Goal: Obtain resource: Obtain resource

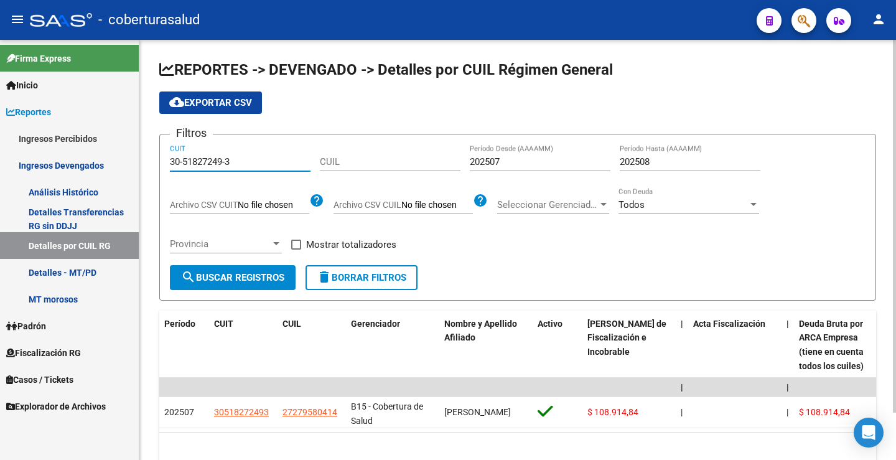
drag, startPoint x: 245, startPoint y: 158, endPoint x: 157, endPoint y: 164, distance: 87.9
click at [157, 164] on div "REPORTES -> DEVENGADO -> Detalles por CUIL Régimen General cloud_download Expor…" at bounding box center [517, 272] width 757 height 464
paste input "0670776-1"
type input "30-50670776-1"
click at [263, 274] on span "search Buscar Registros" at bounding box center [232, 277] width 103 height 11
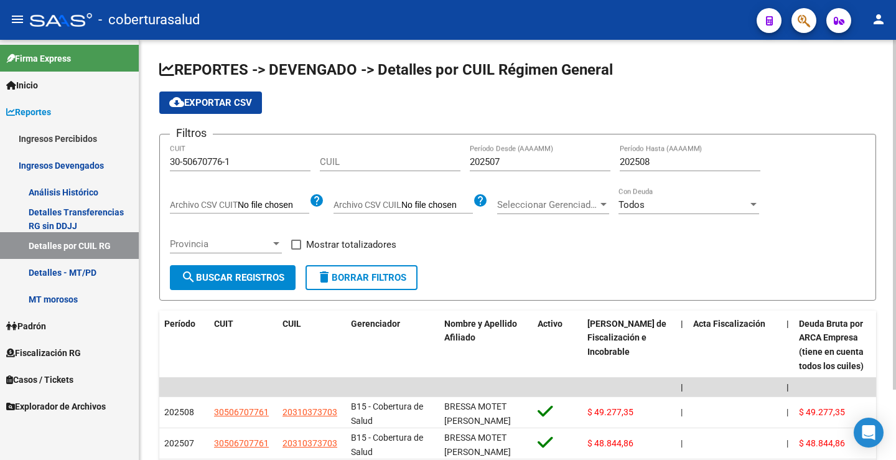
click at [495, 159] on input "202507" at bounding box center [540, 161] width 141 height 11
drag, startPoint x: 496, startPoint y: 159, endPoint x: 517, endPoint y: 159, distance: 21.2
click at [517, 160] on input "202507" at bounding box center [540, 161] width 141 height 11
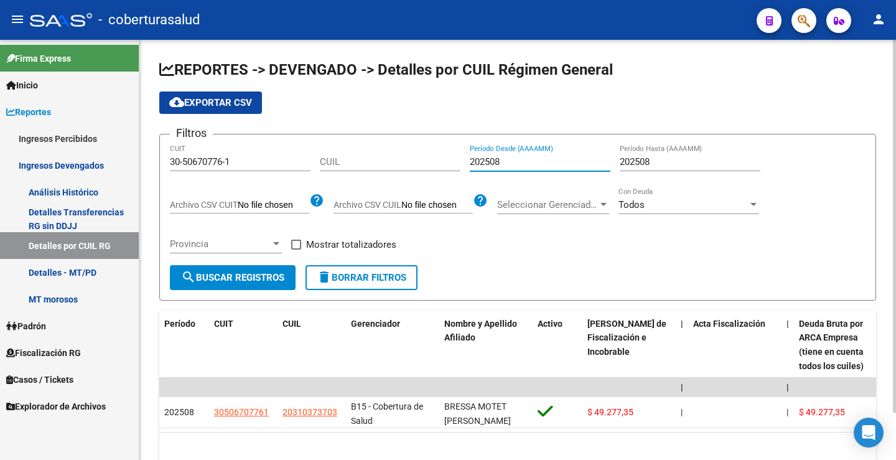
type input "202508"
click at [229, 105] on span "cloud_download Exportar CSV" at bounding box center [210, 102] width 83 height 11
drag, startPoint x: 220, startPoint y: 96, endPoint x: 265, endPoint y: 108, distance: 46.5
click at [220, 96] on button "cloud_download Exportar CSV" at bounding box center [210, 102] width 103 height 22
drag, startPoint x: 248, startPoint y: 167, endPoint x: 161, endPoint y: 178, distance: 88.5
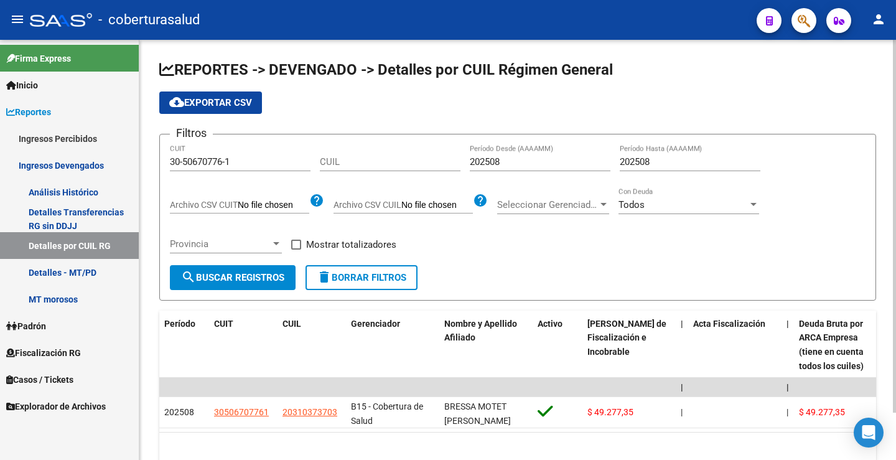
click at [161, 178] on form "Filtros 30-50670776-1 CUIT CUIL 202508 Período Desde (AAAAMM) 202508 Período Ha…" at bounding box center [517, 217] width 717 height 167
paste input "71454520"
type input "30-71454520-1"
drag, startPoint x: 495, startPoint y: 161, endPoint x: 504, endPoint y: 162, distance: 9.4
click at [504, 162] on input "202508" at bounding box center [540, 161] width 141 height 11
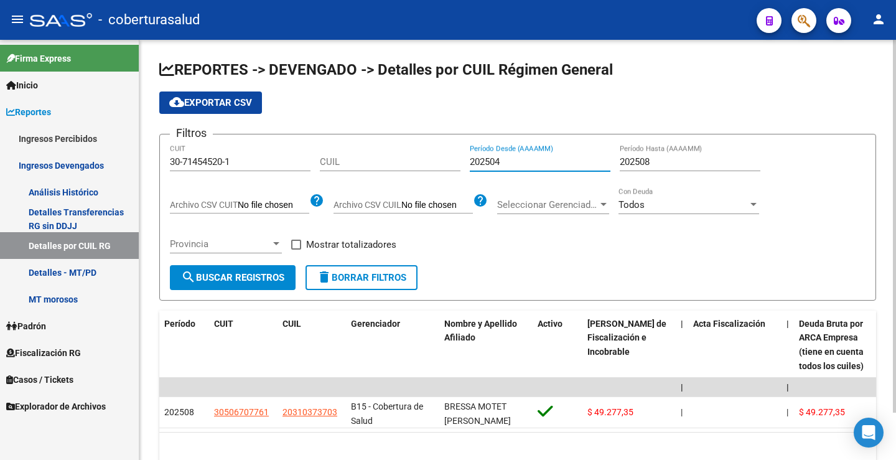
type input "202504"
drag, startPoint x: 647, startPoint y: 161, endPoint x: 667, endPoint y: 161, distance: 20.5
click at [667, 161] on input "202508" at bounding box center [690, 161] width 141 height 11
type input "202504"
drag, startPoint x: 266, startPoint y: 275, endPoint x: 426, endPoint y: 228, distance: 166.6
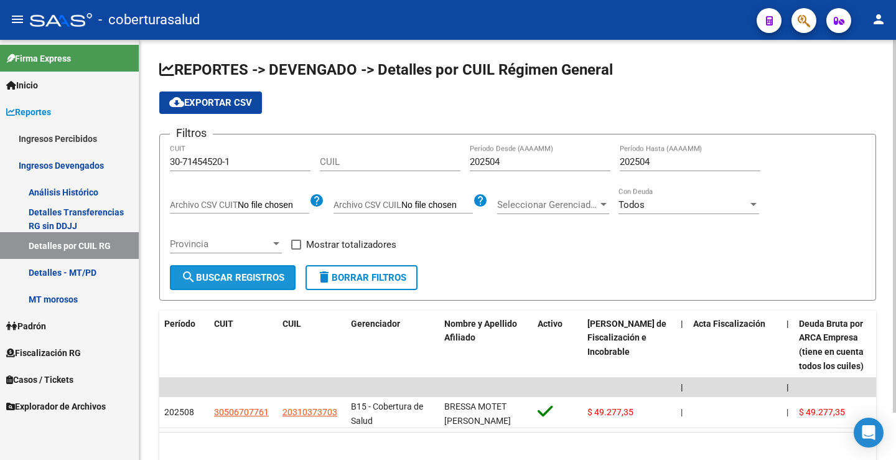
click at [267, 274] on span "search Buscar Registros" at bounding box center [232, 277] width 103 height 11
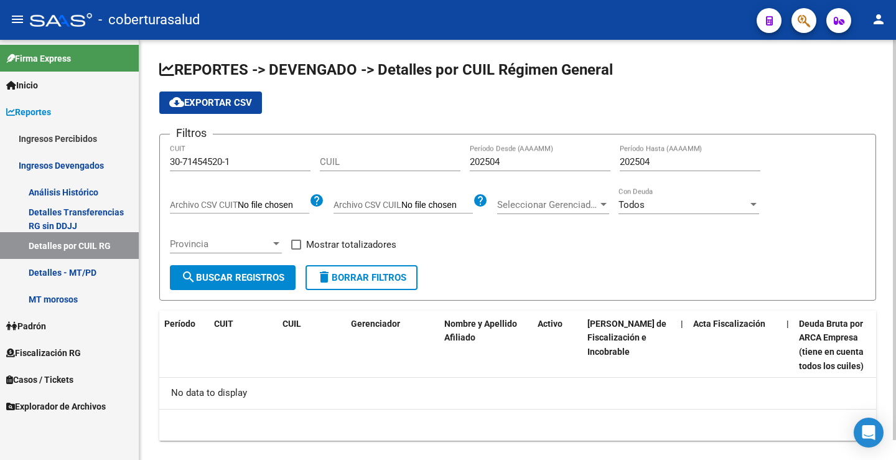
click at [647, 161] on input "202504" at bounding box center [690, 161] width 141 height 11
drag, startPoint x: 648, startPoint y: 162, endPoint x: 690, endPoint y: 161, distance: 41.7
click at [690, 161] on input "202504" at bounding box center [690, 161] width 141 height 11
drag, startPoint x: 472, startPoint y: 162, endPoint x: 684, endPoint y: 158, distance: 212.3
click at [684, 158] on div "Filtros 30-71454520-1 CUIT CUIL 202504 Período Desde (AAAAMM) 202504 Período Ha…" at bounding box center [518, 204] width 696 height 121
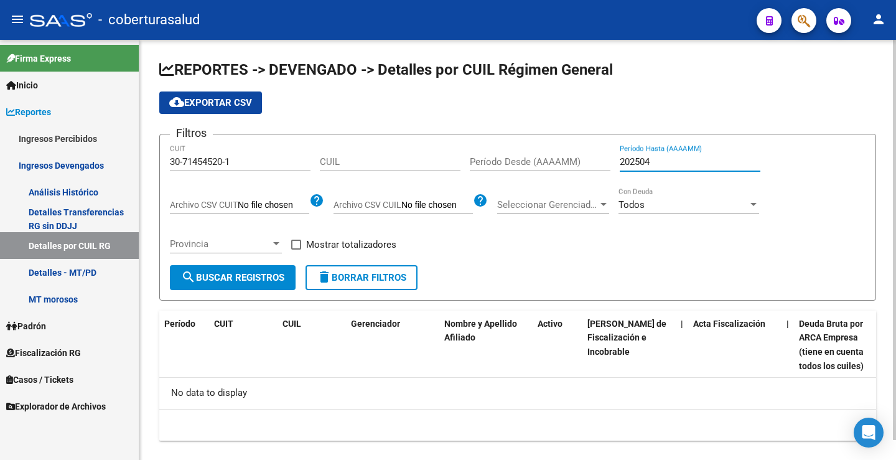
drag, startPoint x: 620, startPoint y: 162, endPoint x: 689, endPoint y: 164, distance: 68.5
click at [689, 164] on input "202504" at bounding box center [690, 161] width 141 height 11
drag, startPoint x: 589, startPoint y: 243, endPoint x: 587, endPoint y: 236, distance: 7.9
click at [589, 240] on div "Filtros 30-71454520-1 CUIT CUIL Período Desde (AAAAMM) Período Hasta (AAAAMM) A…" at bounding box center [518, 204] width 696 height 121
click at [280, 282] on span "search Buscar Registros" at bounding box center [232, 277] width 103 height 11
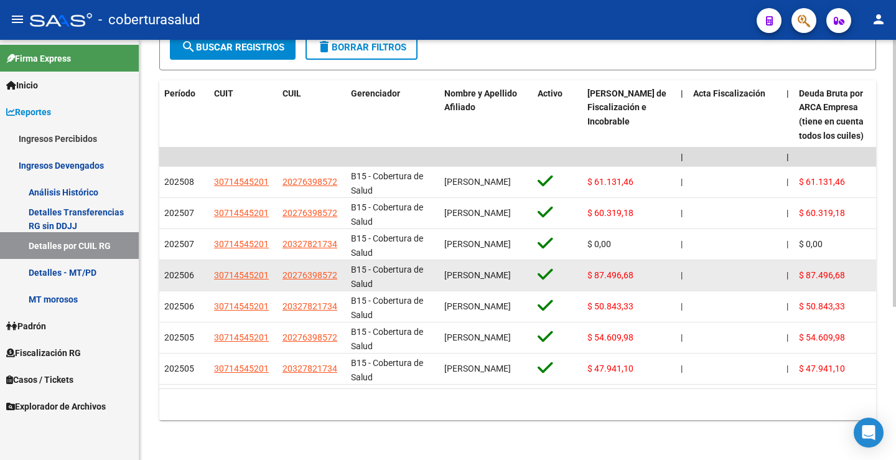
scroll to position [240, 0]
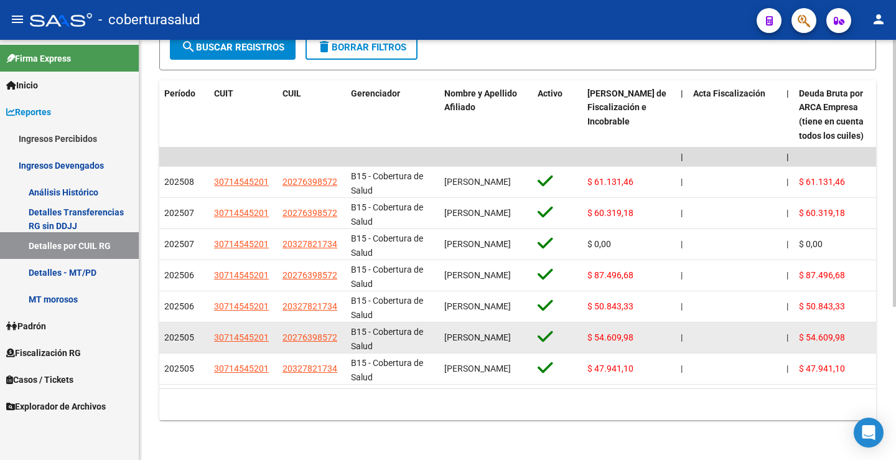
click at [444, 342] on datatable-body-cell "[PERSON_NAME]" at bounding box center [485, 337] width 93 height 30
